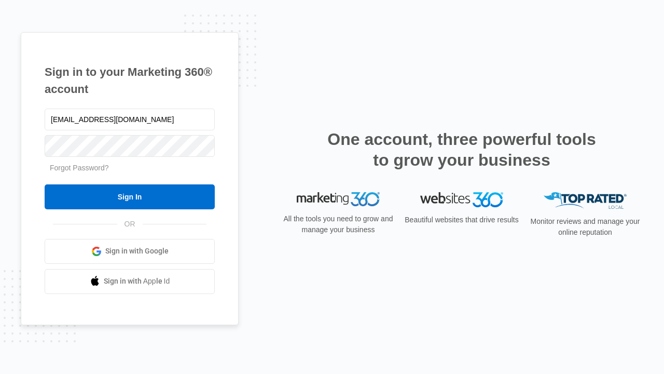
type input "dankie614@gmail.com"
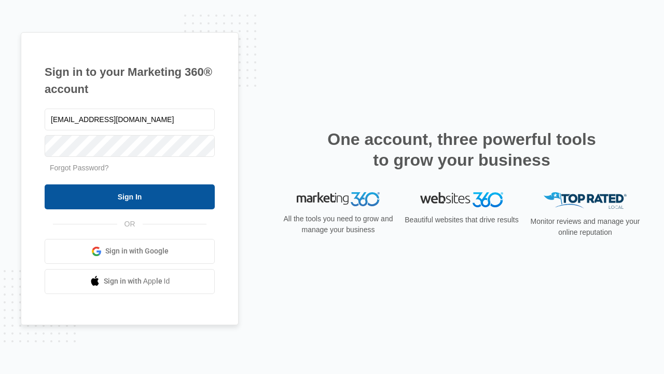
click at [130, 196] on input "Sign In" at bounding box center [130, 196] width 170 height 25
